Goal: Communication & Community: Answer question/provide support

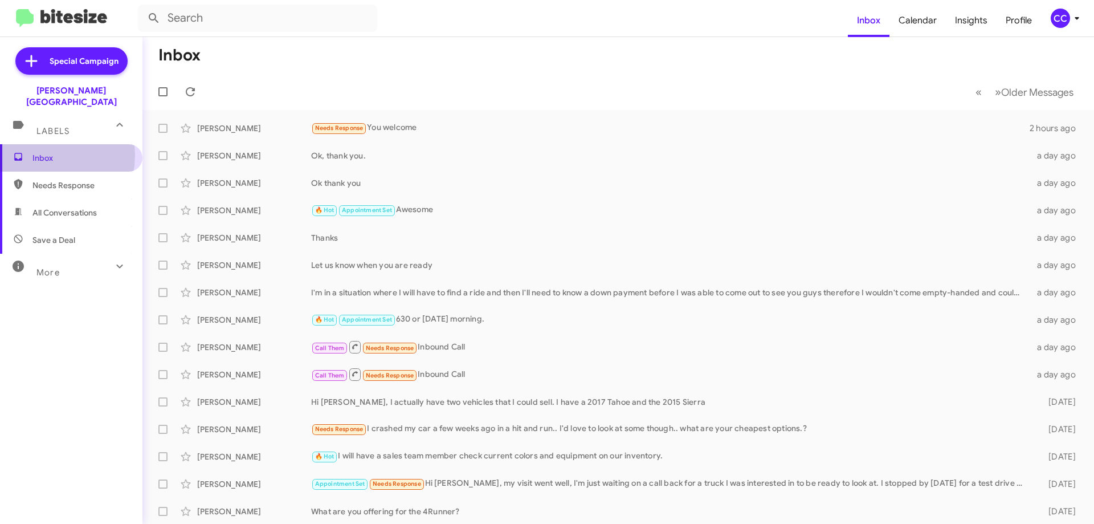
click at [32, 152] on span "Inbox" at bounding box center [80, 157] width 97 height 11
click at [72, 180] on span "Needs Response" at bounding box center [80, 185] width 97 height 11
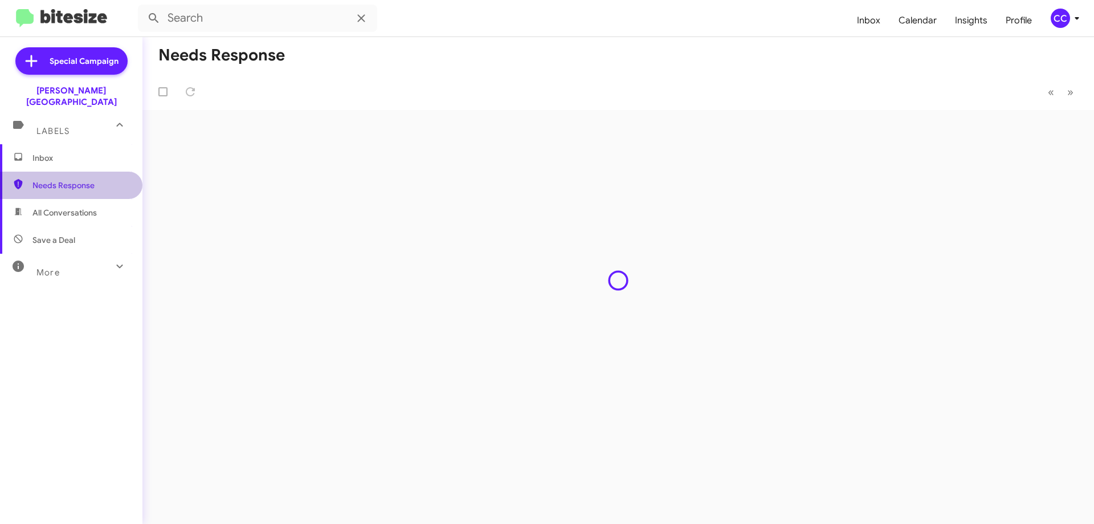
type input "in:needs-response"
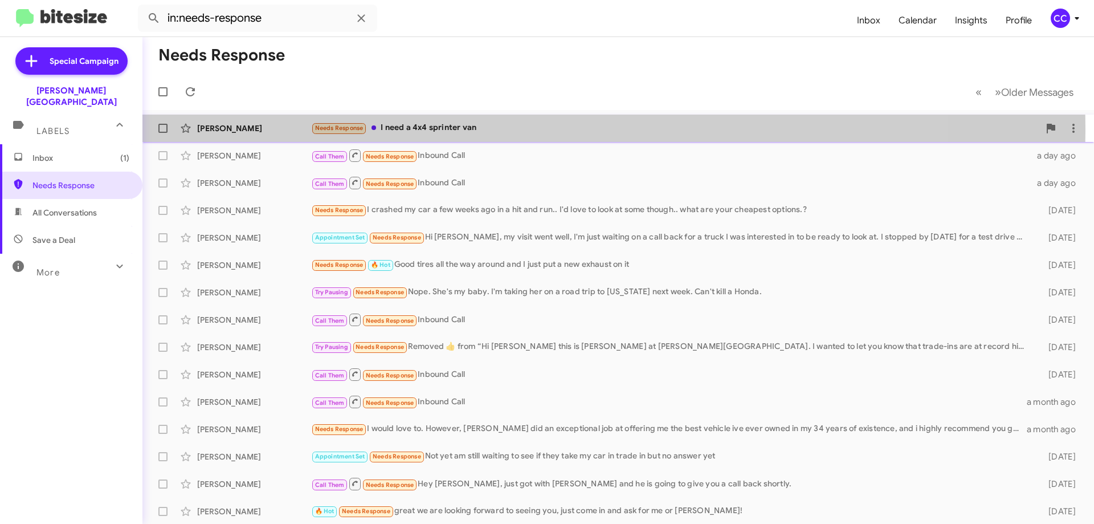
click at [221, 128] on div "Morgan Linkenauger" at bounding box center [254, 128] width 114 height 11
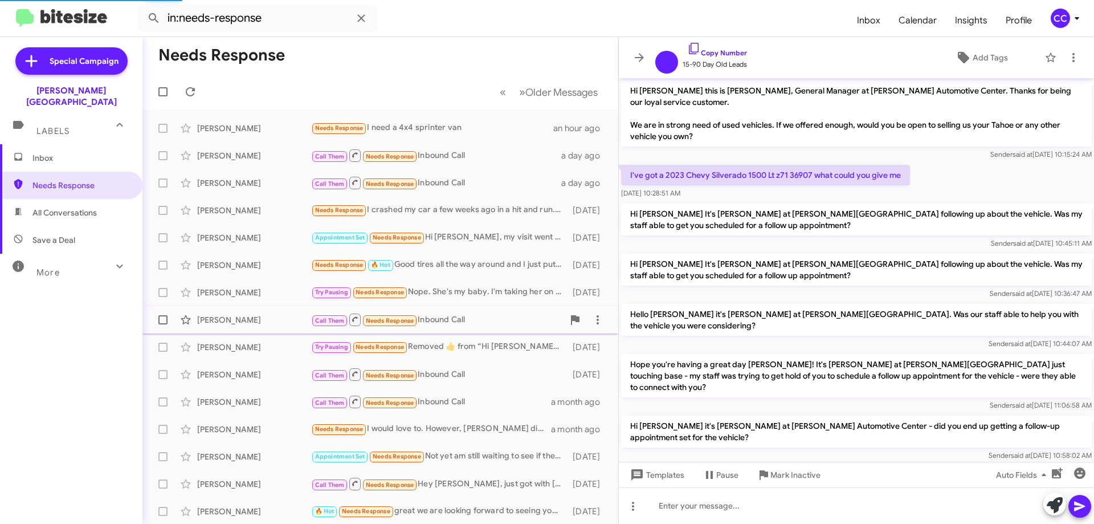
scroll to position [105, 0]
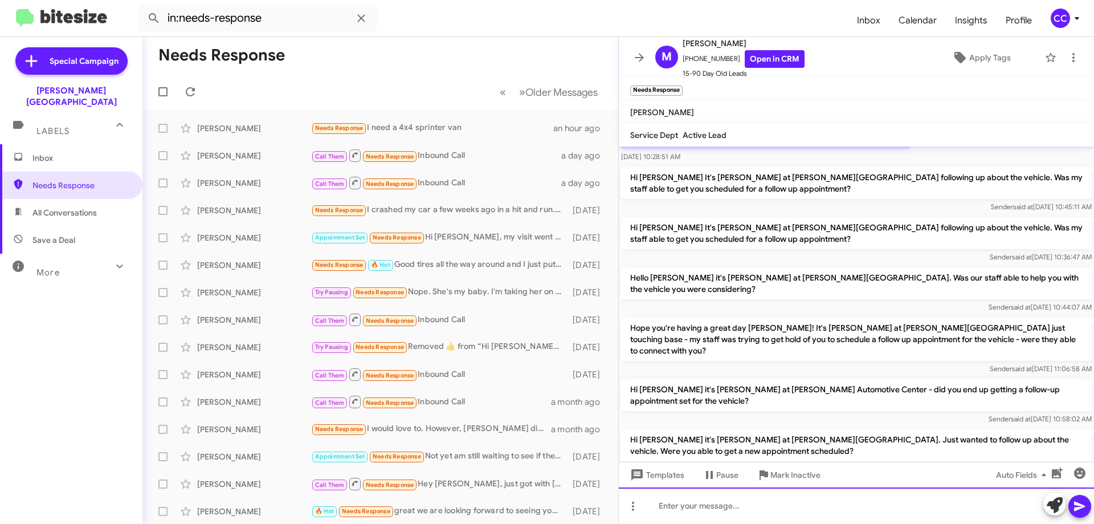
click at [675, 512] on div at bounding box center [856, 505] width 475 height 36
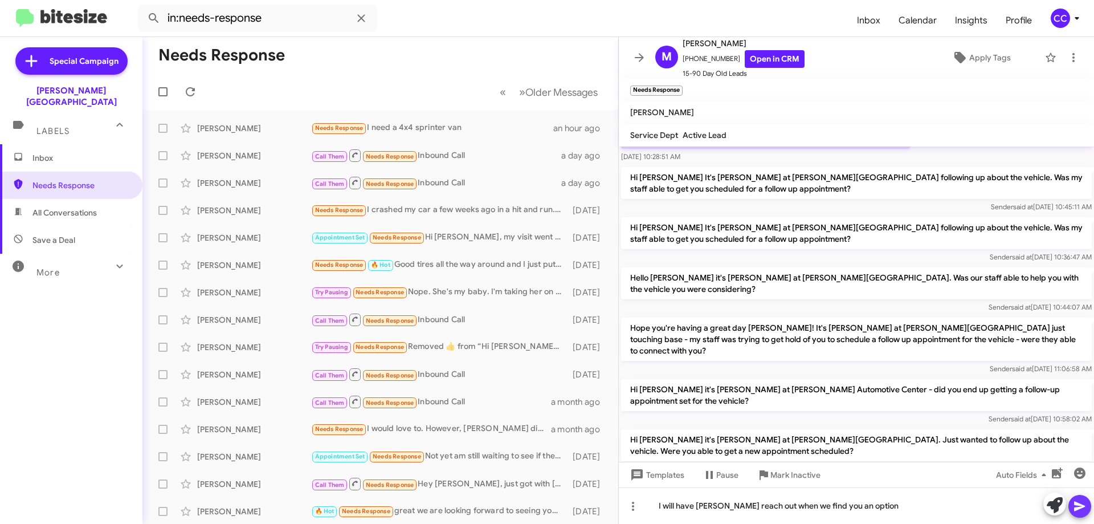
click at [1081, 498] on span at bounding box center [1080, 506] width 14 height 23
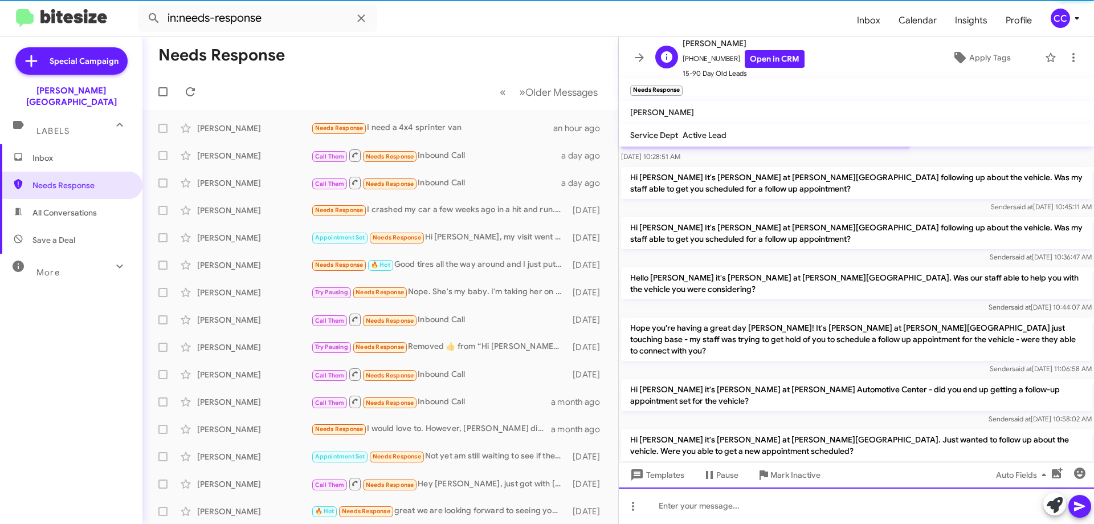
scroll to position [0, 0]
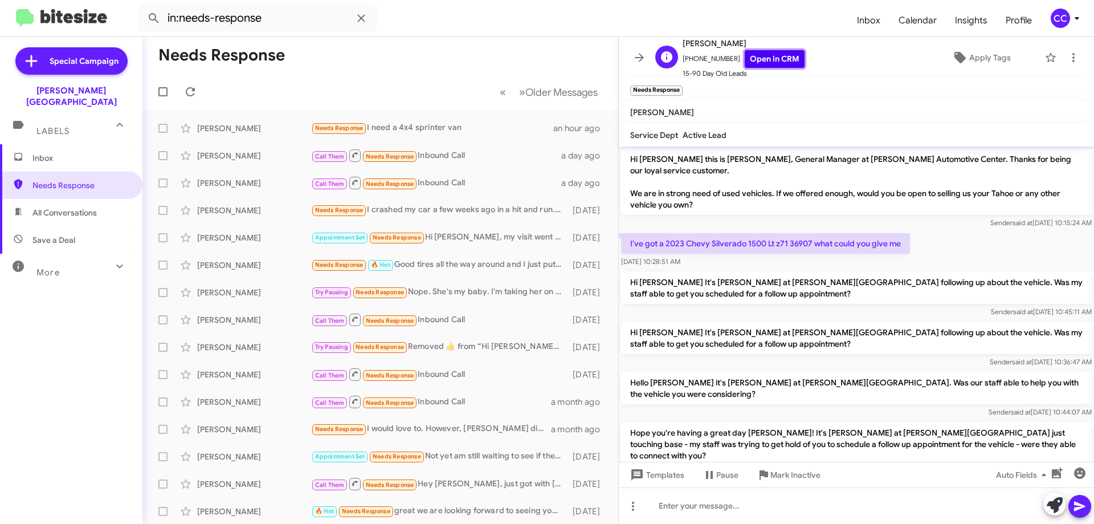
click at [765, 54] on link "Open in CRM" at bounding box center [775, 59] width 60 height 18
click at [70, 207] on span "All Conversations" at bounding box center [64, 212] width 64 height 11
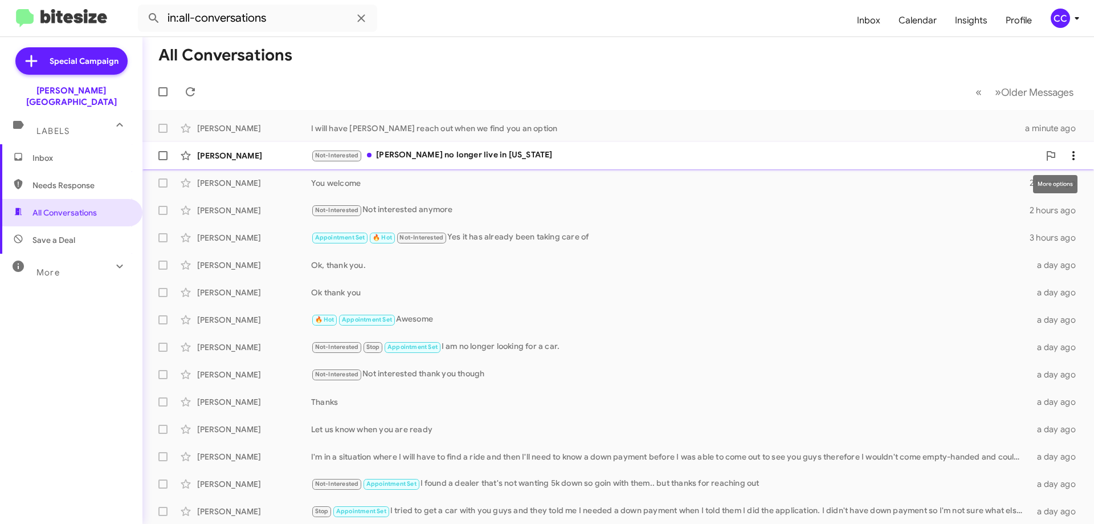
click at [1067, 152] on icon at bounding box center [1074, 156] width 14 height 14
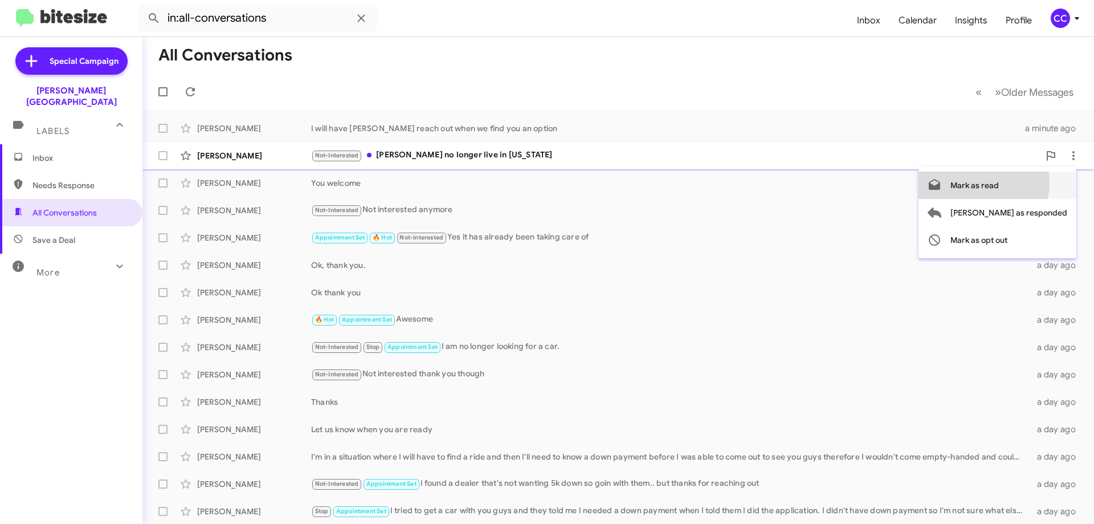
click at [999, 183] on span "Mark as read" at bounding box center [975, 185] width 48 height 27
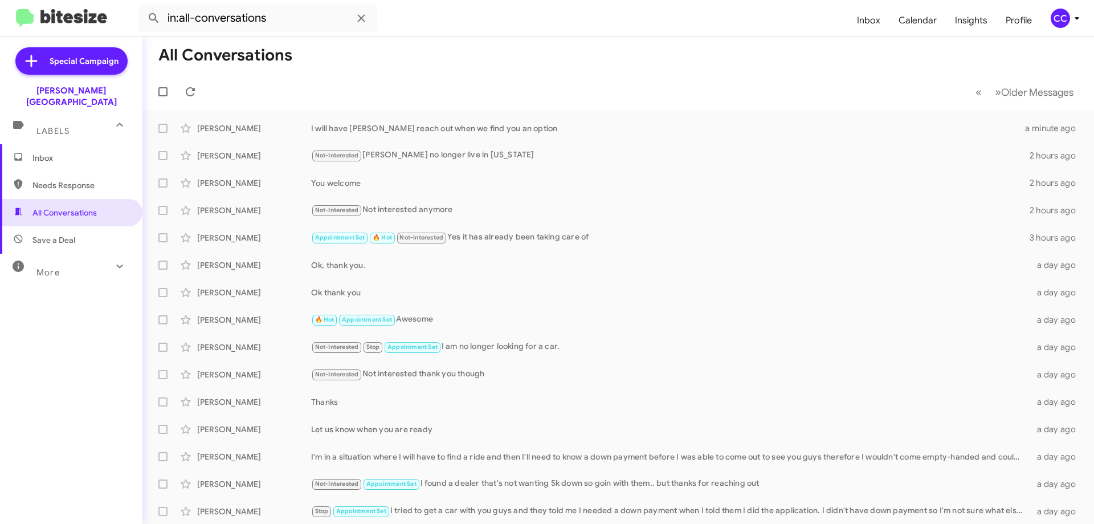
click at [59, 180] on span "Needs Response" at bounding box center [80, 185] width 97 height 11
type input "in:needs-response"
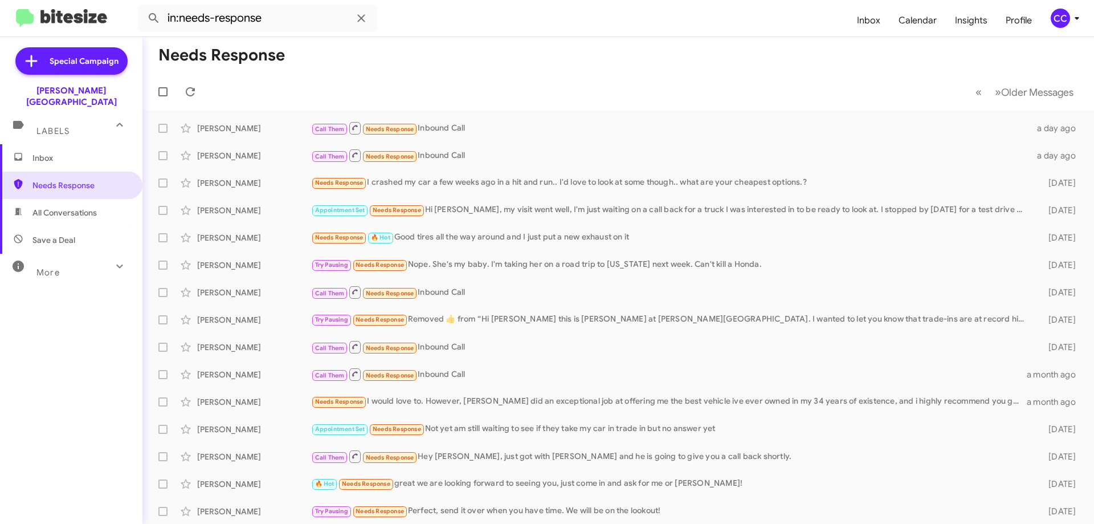
click at [42, 152] on span "Inbox" at bounding box center [80, 157] width 97 height 11
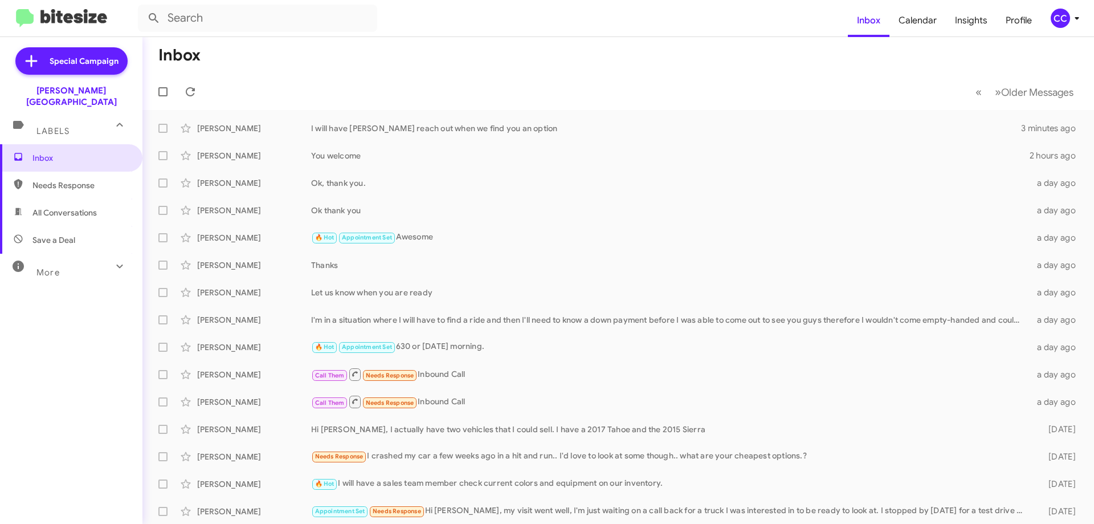
click at [1070, 17] on icon at bounding box center [1077, 18] width 14 height 14
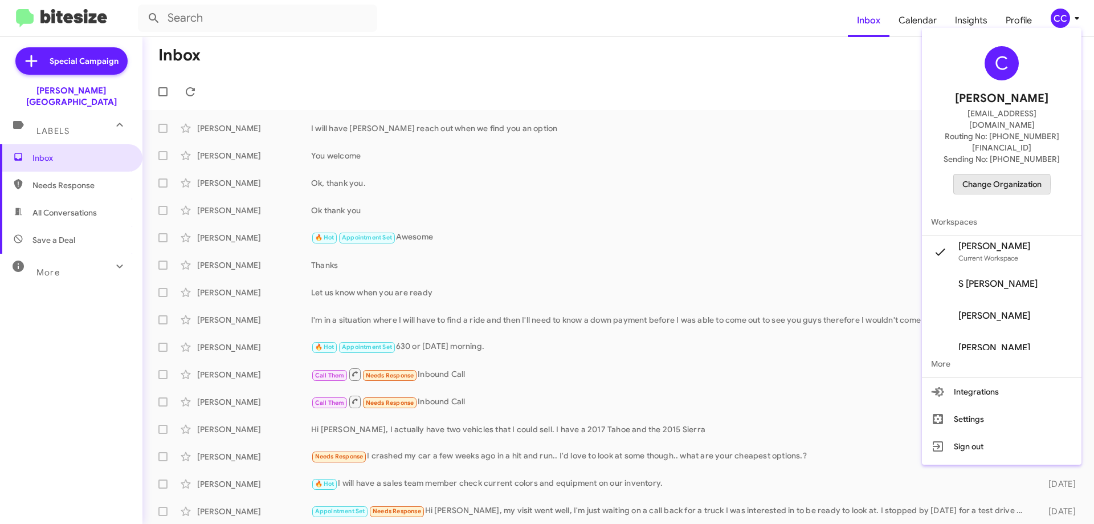
click at [1009, 174] on span "Change Organization" at bounding box center [1002, 183] width 79 height 19
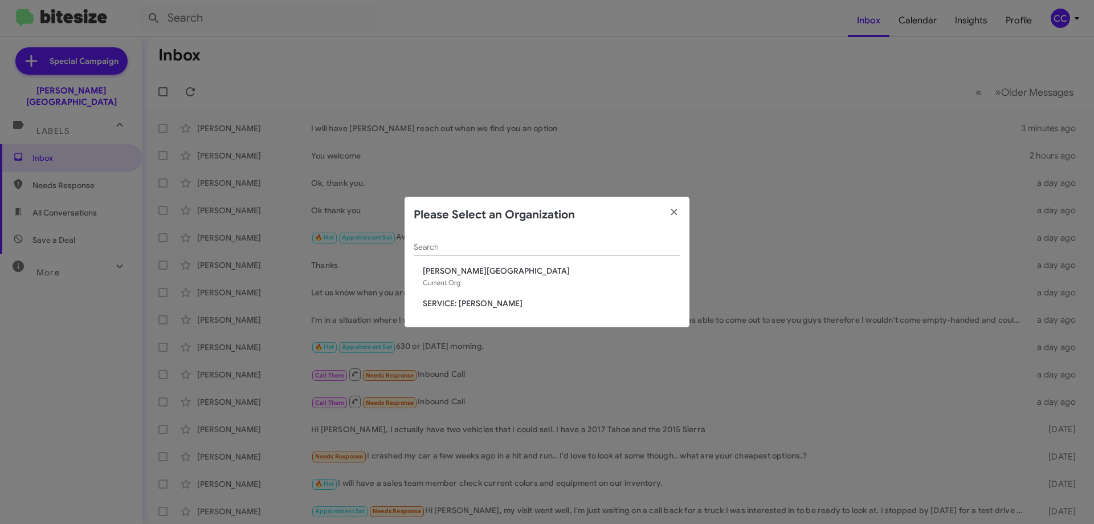
click at [482, 307] on span "SERVICE: [PERSON_NAME]" at bounding box center [552, 303] width 258 height 11
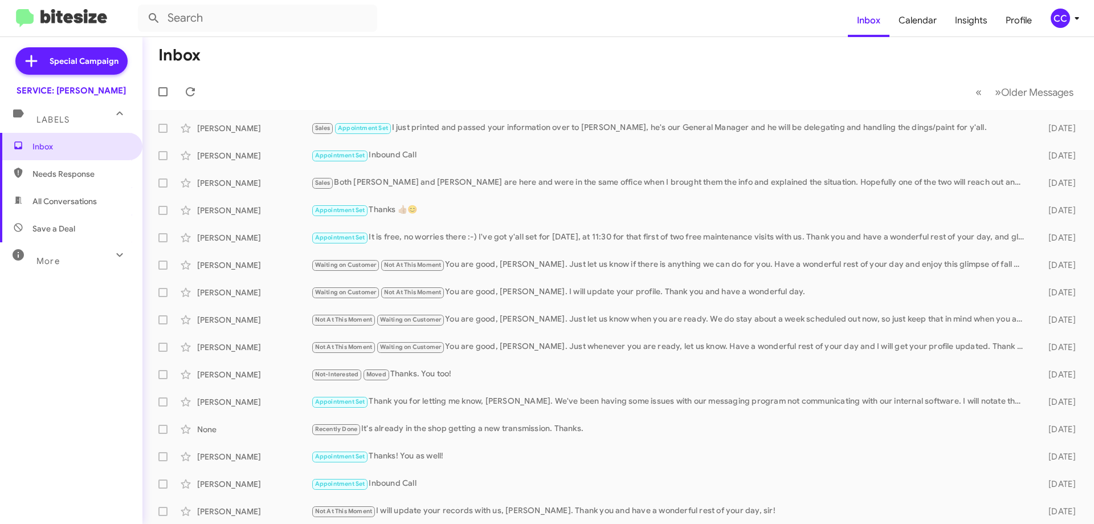
click at [1077, 20] on icon at bounding box center [1077, 18] width 14 height 14
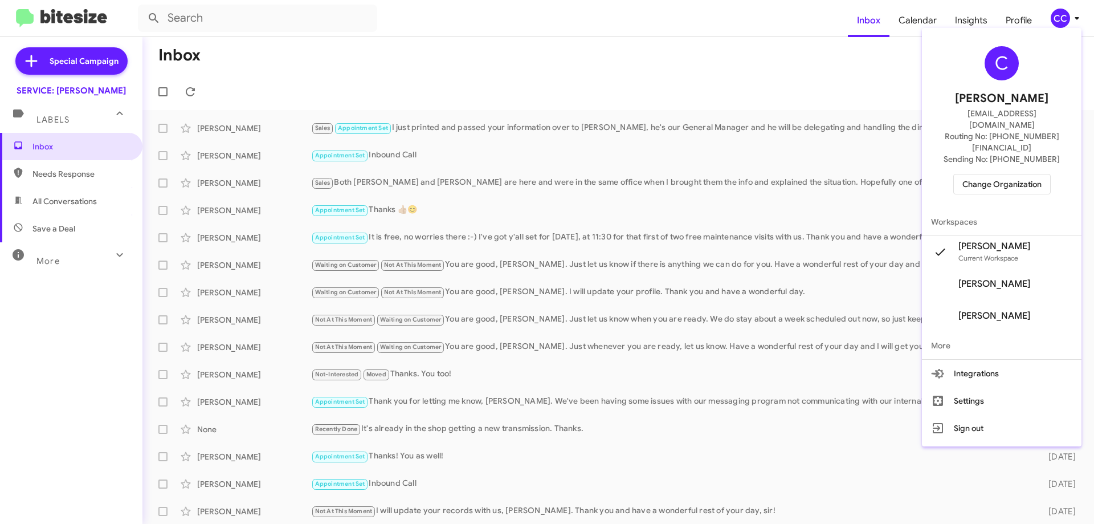
click at [1019, 174] on span "Change Organization" at bounding box center [1002, 183] width 79 height 19
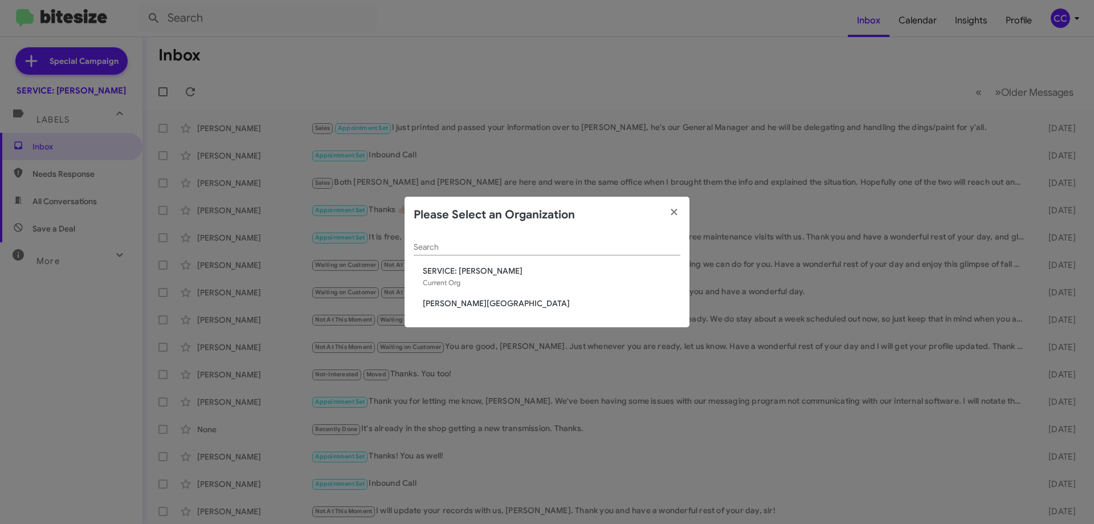
click at [467, 299] on span "[PERSON_NAME][GEOGRAPHIC_DATA]" at bounding box center [552, 303] width 258 height 11
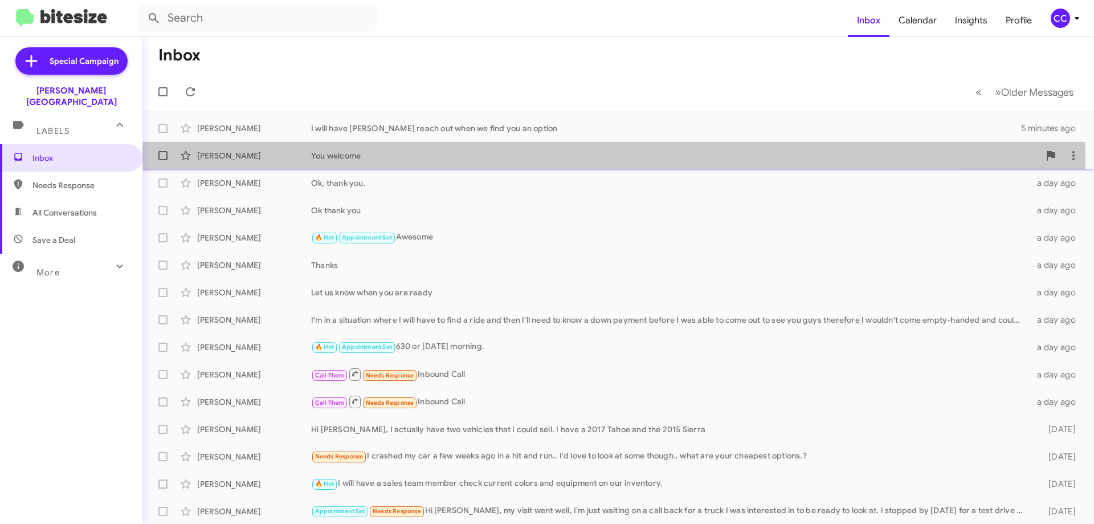
click at [230, 159] on div "[PERSON_NAME]" at bounding box center [254, 155] width 114 height 11
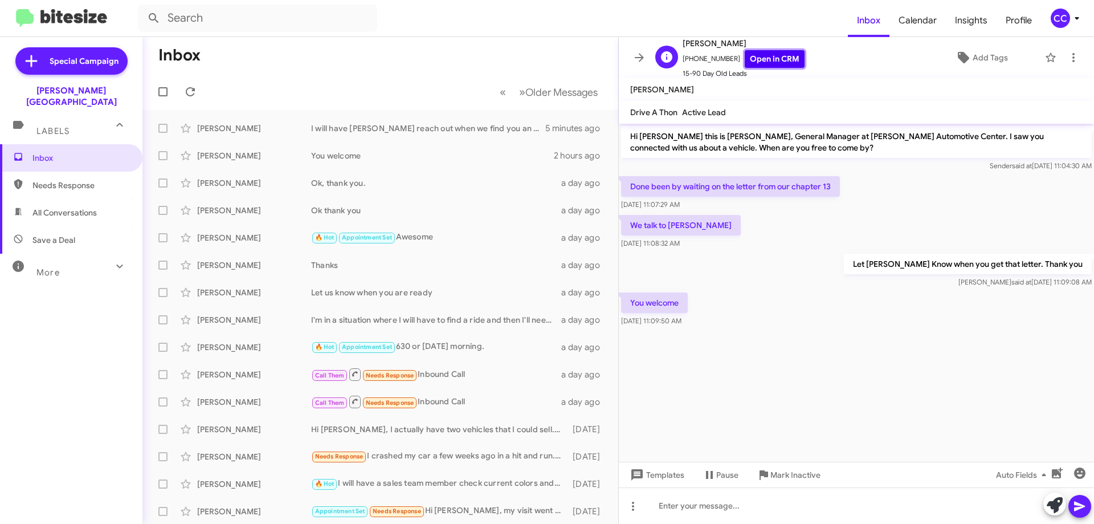
click at [764, 62] on link "Open in CRM" at bounding box center [775, 59] width 60 height 18
